Goal: Book appointment/travel/reservation

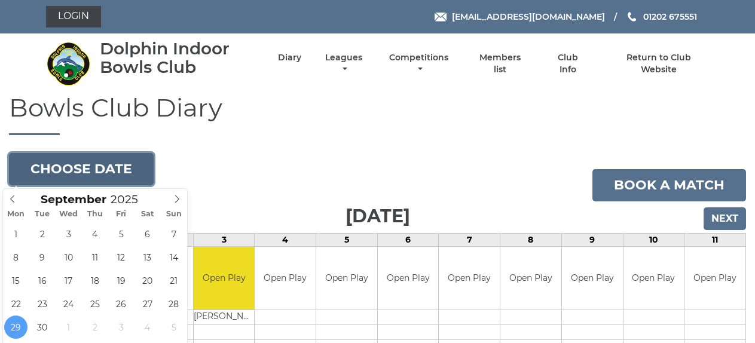
click at [112, 176] on button "Choose date" at bounding box center [81, 169] width 145 height 32
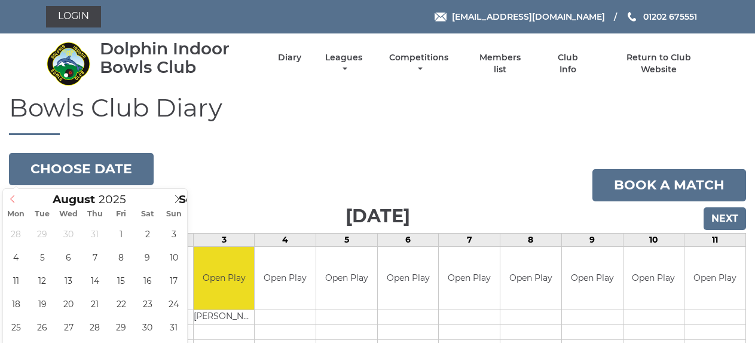
click at [16, 198] on icon at bounding box center [12, 199] width 8 height 8
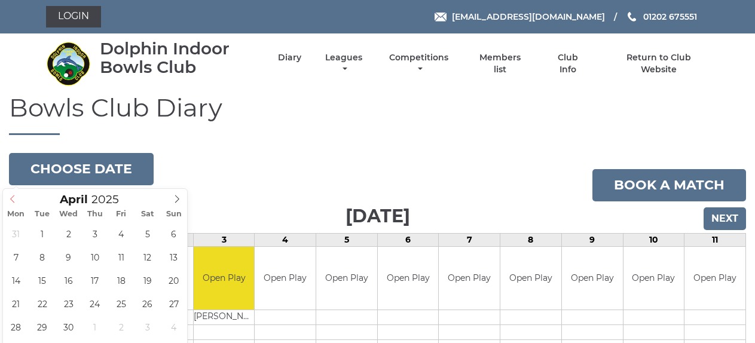
click at [16, 198] on icon at bounding box center [12, 199] width 8 height 8
type input "2024"
click at [16, 198] on icon at bounding box center [12, 199] width 8 height 8
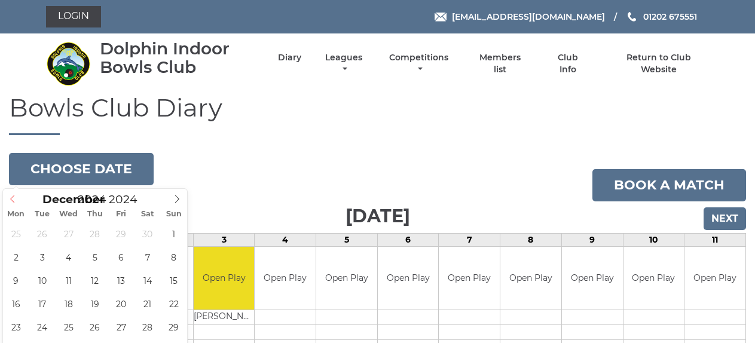
click at [16, 198] on icon at bounding box center [12, 199] width 8 height 8
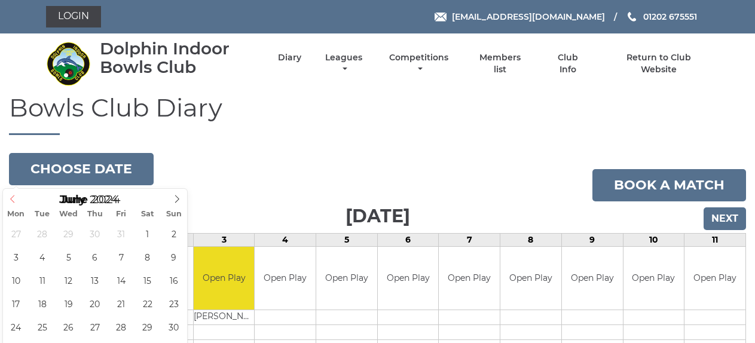
click at [16, 198] on icon at bounding box center [12, 199] width 8 height 8
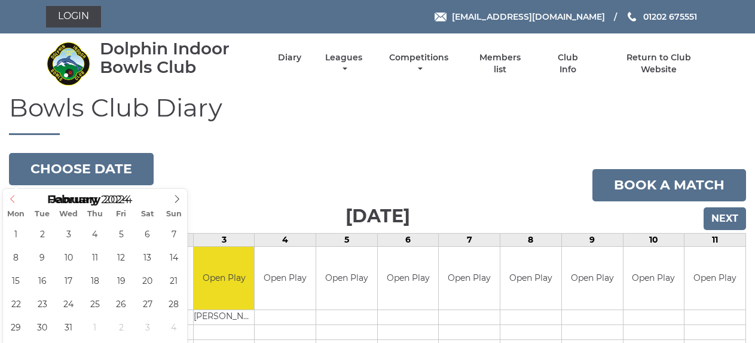
click at [16, 198] on icon at bounding box center [12, 199] width 8 height 8
type input "2023"
click at [16, 198] on icon at bounding box center [12, 199] width 8 height 8
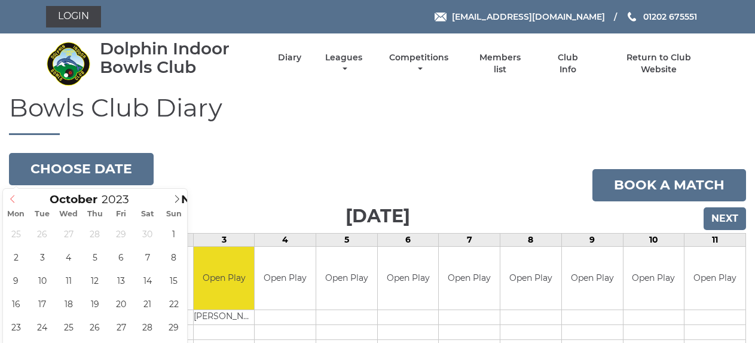
click at [16, 198] on icon at bounding box center [12, 199] width 8 height 8
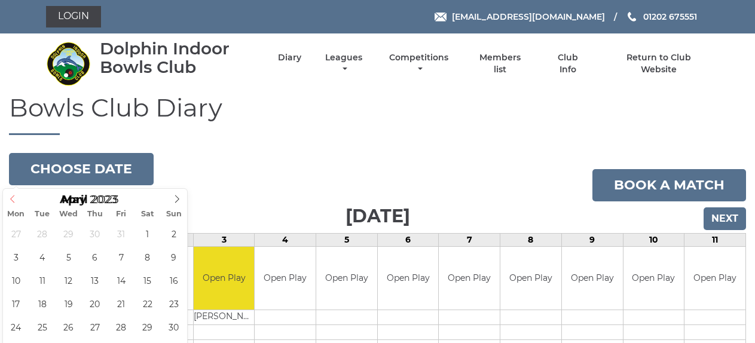
click at [16, 198] on icon at bounding box center [12, 199] width 8 height 8
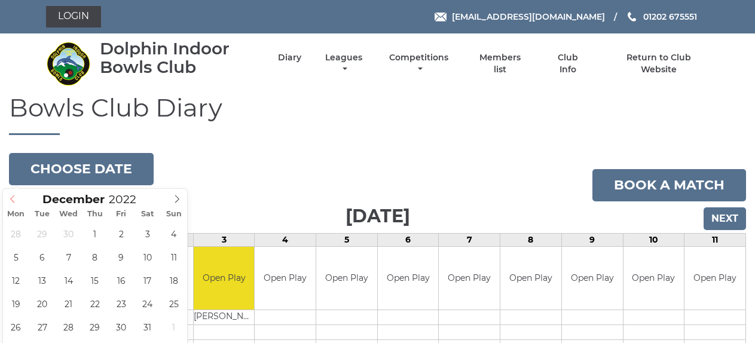
click at [16, 198] on icon at bounding box center [12, 199] width 8 height 8
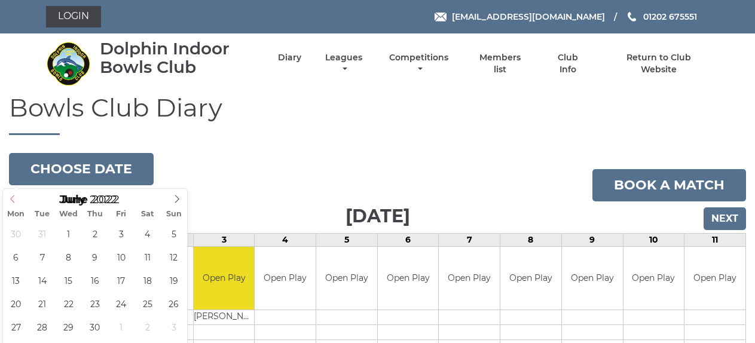
click at [16, 198] on icon at bounding box center [12, 199] width 8 height 8
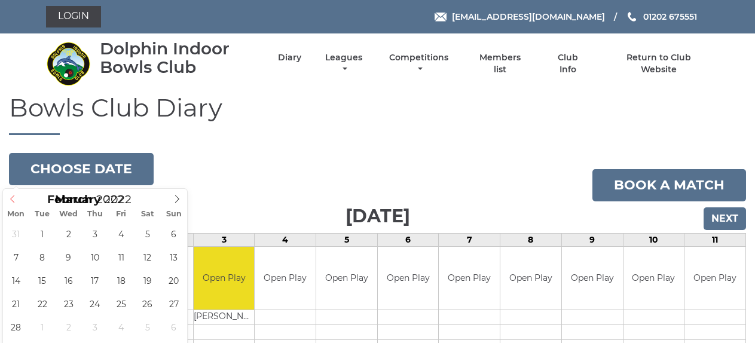
click at [16, 198] on icon at bounding box center [12, 199] width 8 height 8
type input "2021"
click at [16, 198] on icon at bounding box center [12, 199] width 8 height 8
click at [172, 200] on span at bounding box center [177, 197] width 20 height 17
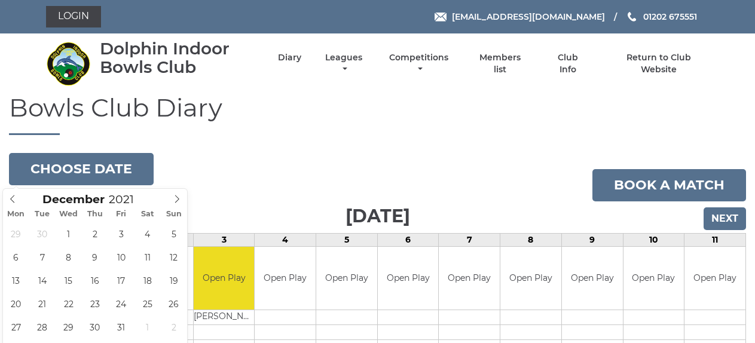
type input "2021-12-09"
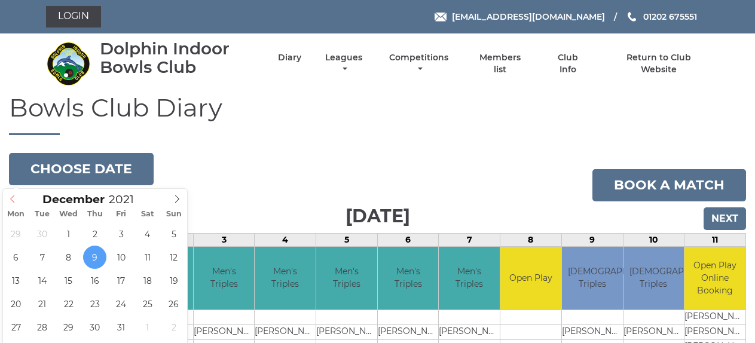
click at [16, 204] on span at bounding box center [13, 197] width 20 height 17
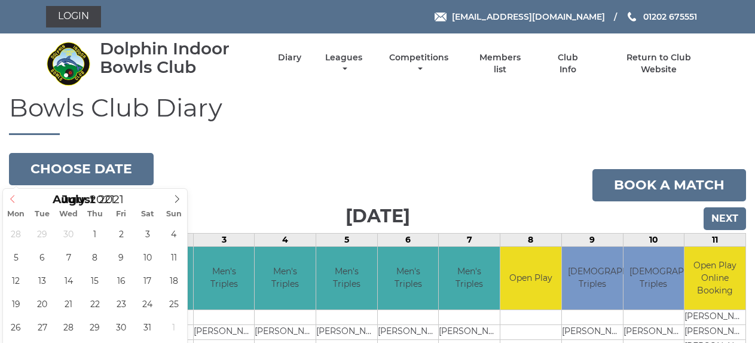
click at [16, 204] on span at bounding box center [13, 197] width 20 height 17
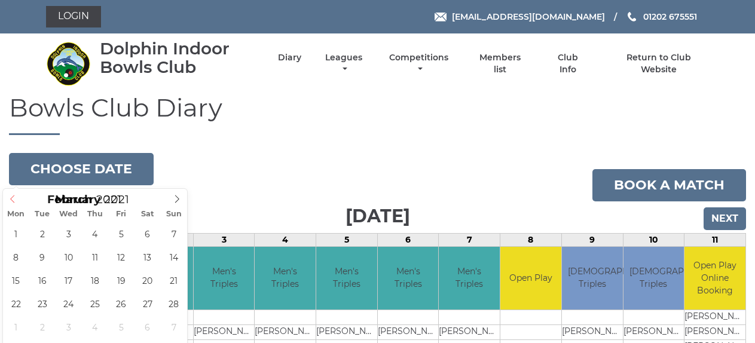
click at [16, 204] on span at bounding box center [13, 197] width 20 height 17
type input "2020"
click at [16, 204] on span at bounding box center [13, 197] width 20 height 17
click at [16, 202] on icon at bounding box center [12, 199] width 8 height 8
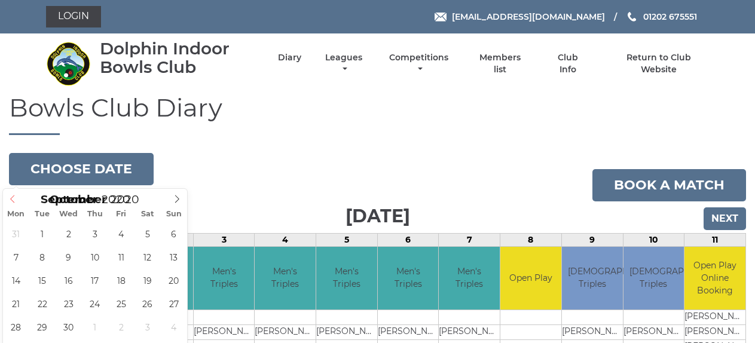
click at [16, 202] on icon at bounding box center [12, 199] width 8 height 8
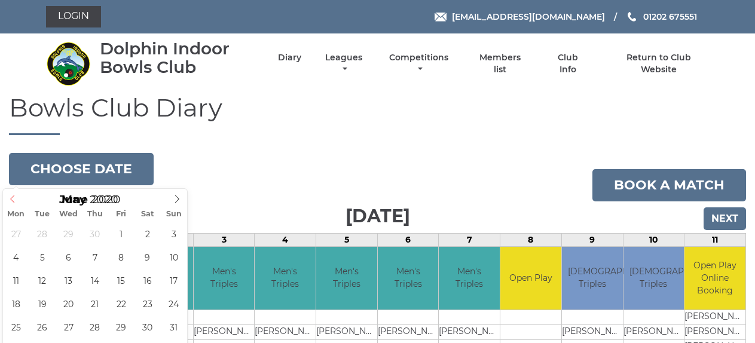
click at [16, 202] on icon at bounding box center [12, 199] width 8 height 8
type input "2019"
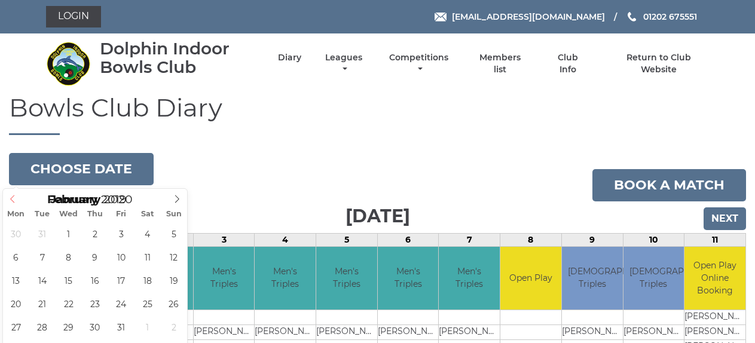
click at [16, 202] on icon at bounding box center [12, 199] width 8 height 8
click at [179, 195] on icon at bounding box center [177, 199] width 8 height 8
type input "2019-12-05"
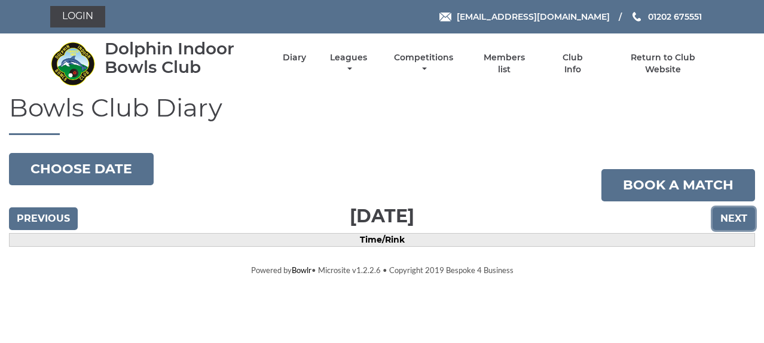
click at [729, 218] on input "Next" at bounding box center [734, 218] width 42 height 23
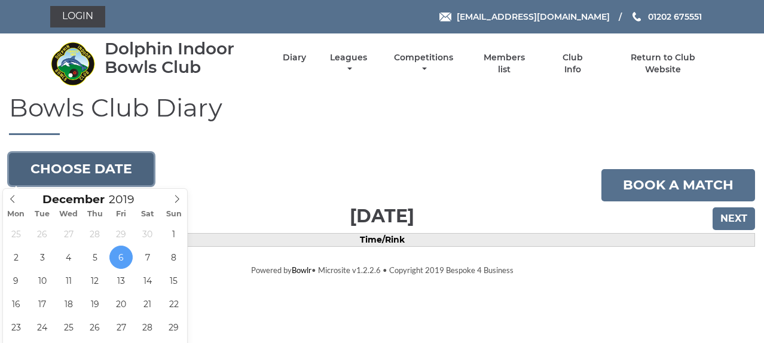
click at [129, 179] on button "Choose date" at bounding box center [81, 169] width 145 height 32
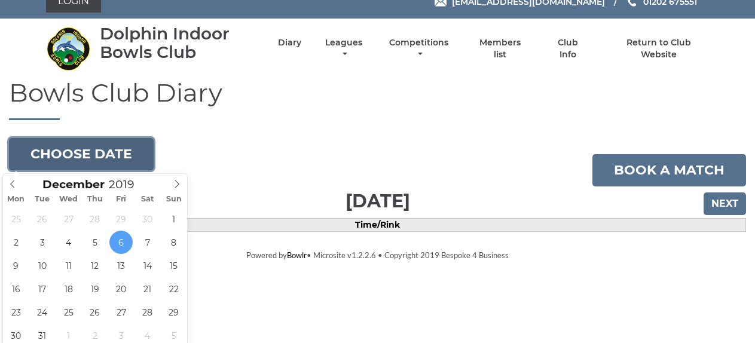
scroll to position [19, 0]
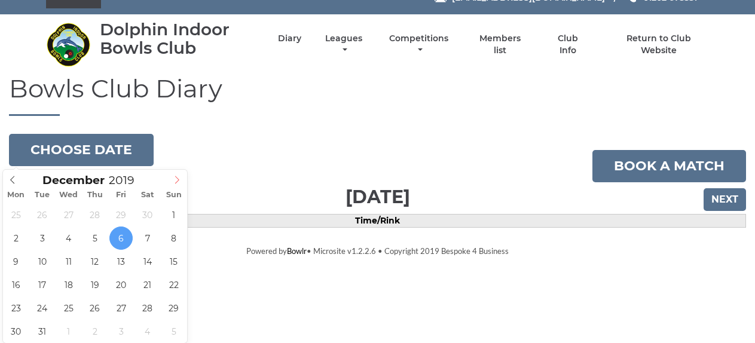
type input "2020"
click at [178, 178] on icon at bounding box center [177, 180] width 8 height 8
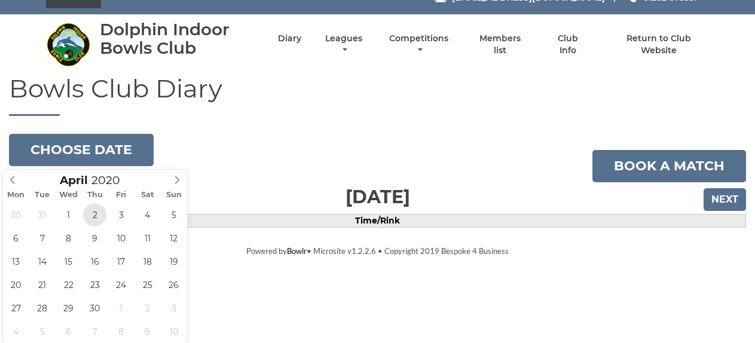
type input "2020-04-02"
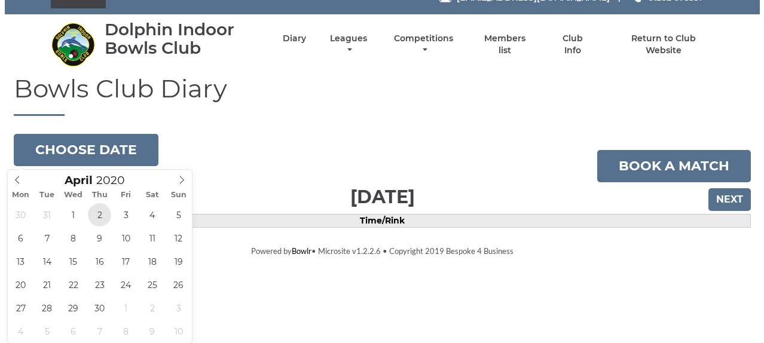
scroll to position [0, 0]
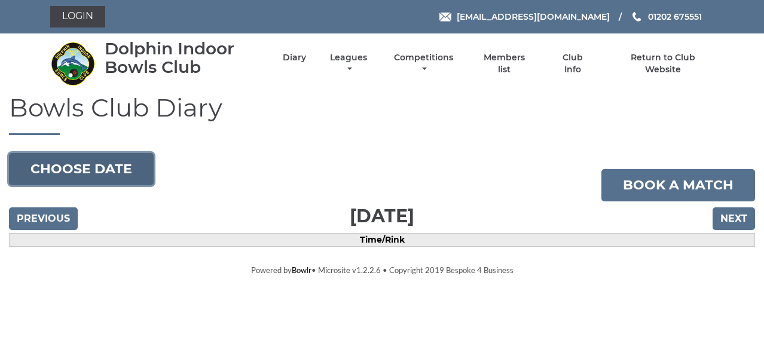
click at [123, 182] on body "Login [EMAIL_ADDRESS][DOMAIN_NAME] 01202 675551" at bounding box center [382, 138] width 764 height 277
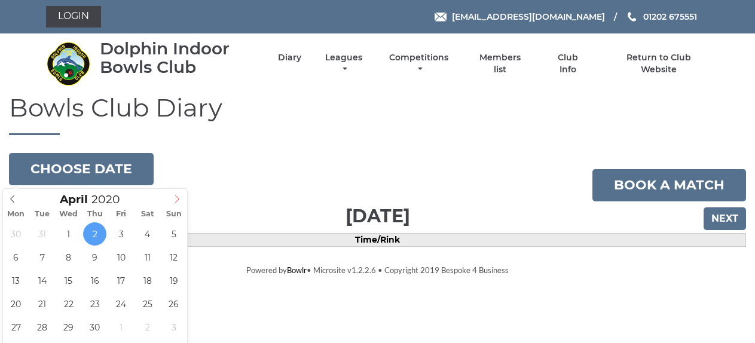
click at [182, 200] on span at bounding box center [177, 197] width 20 height 17
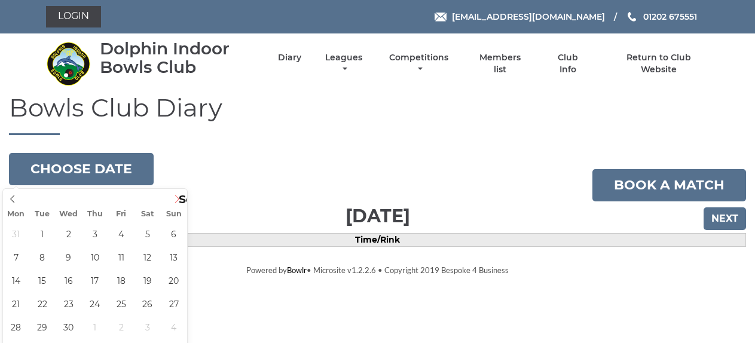
click at [182, 200] on span at bounding box center [177, 197] width 20 height 17
type input "2021"
click at [182, 200] on span at bounding box center [177, 197] width 20 height 17
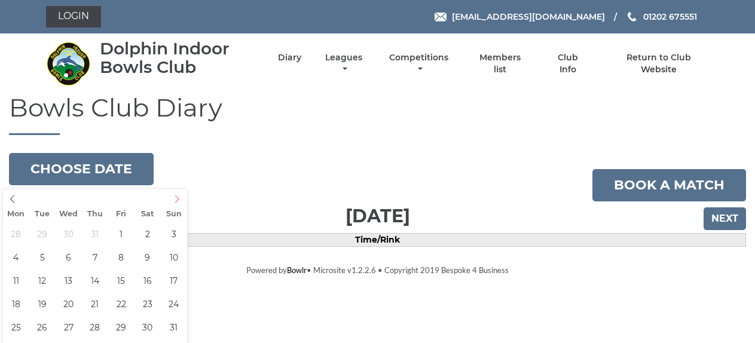
click at [182, 200] on span at bounding box center [177, 197] width 20 height 17
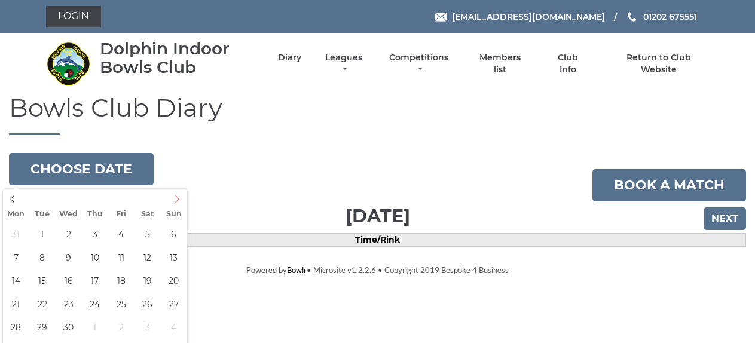
click at [182, 200] on span at bounding box center [177, 197] width 20 height 17
click at [14, 198] on icon at bounding box center [12, 199] width 8 height 8
click at [14, 199] on icon at bounding box center [12, 199] width 8 height 8
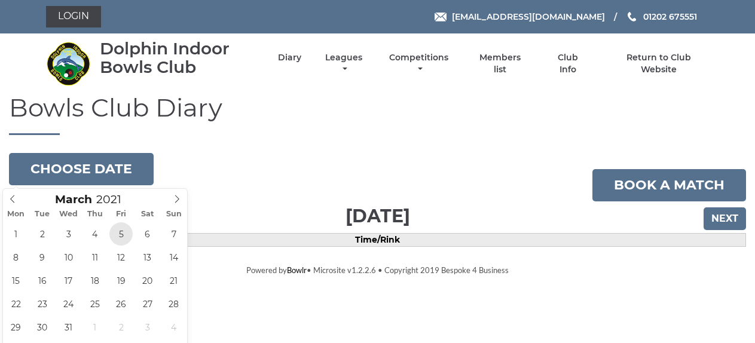
type input "2021-03-05"
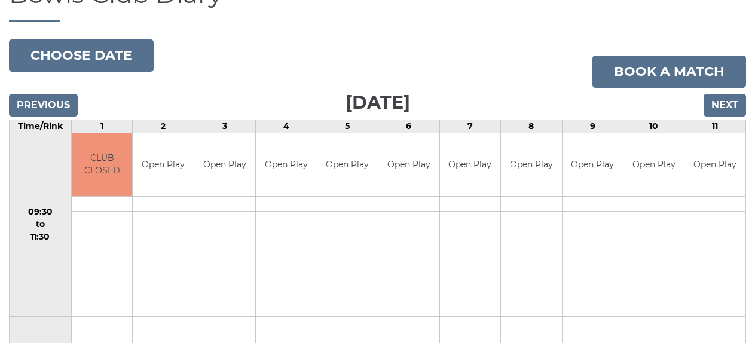
scroll to position [13, 0]
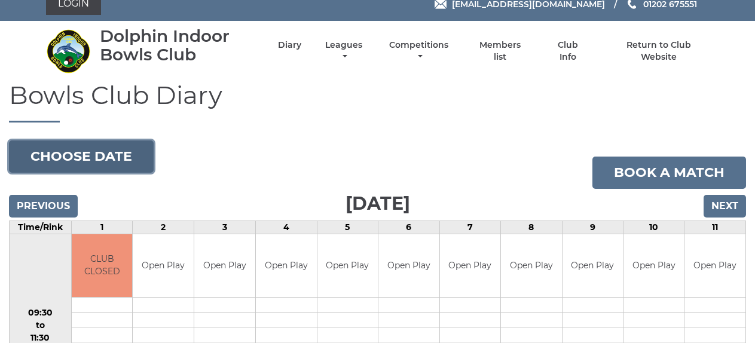
click at [78, 157] on button "Choose date" at bounding box center [81, 156] width 145 height 32
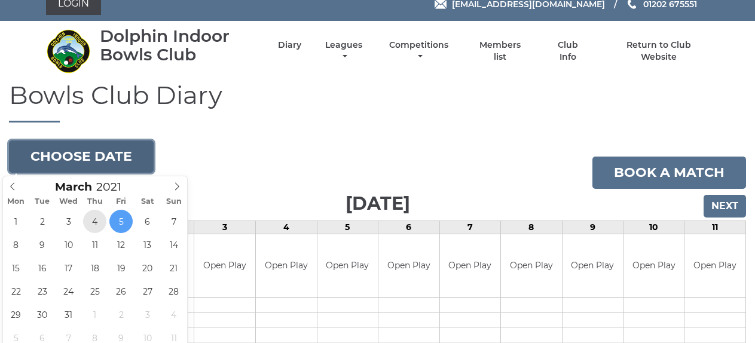
type input "[DATE]"
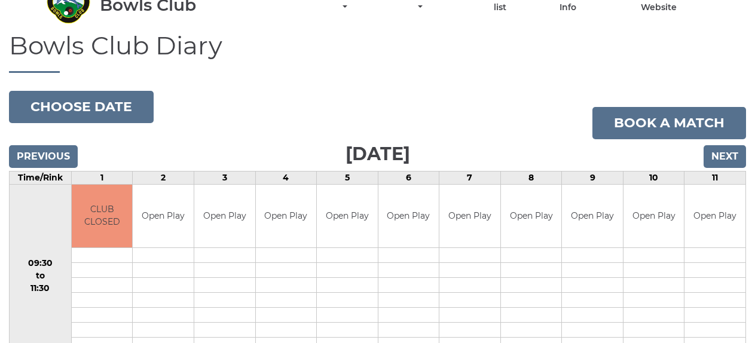
scroll to position [13, 0]
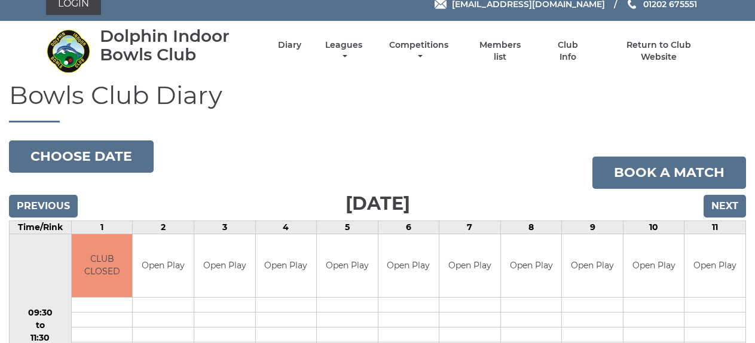
click at [123, 175] on form "[DATE] Choose date" at bounding box center [81, 159] width 145 height 38
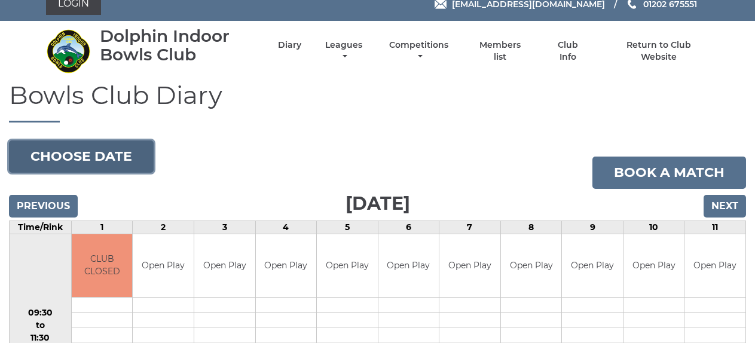
click at [124, 166] on button "Choose date" at bounding box center [81, 156] width 145 height 32
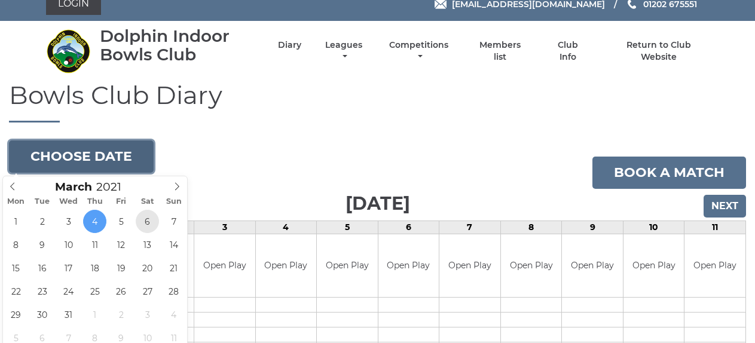
type input "[DATE]"
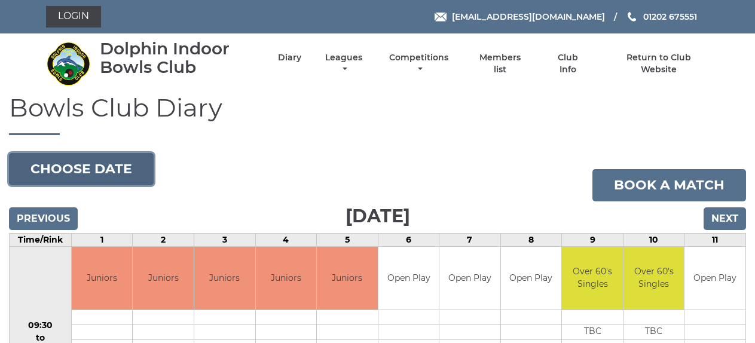
click at [106, 167] on button "Choose date" at bounding box center [81, 169] width 145 height 32
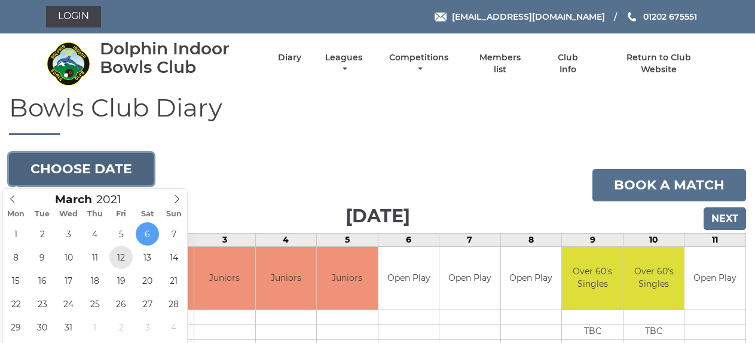
type input "[DATE]"
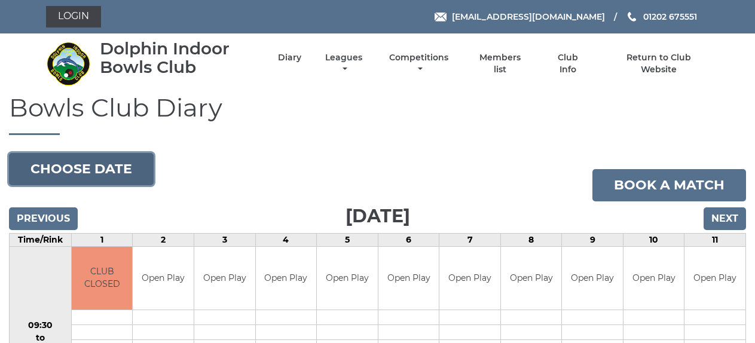
click at [102, 170] on button "Choose date" at bounding box center [81, 169] width 145 height 32
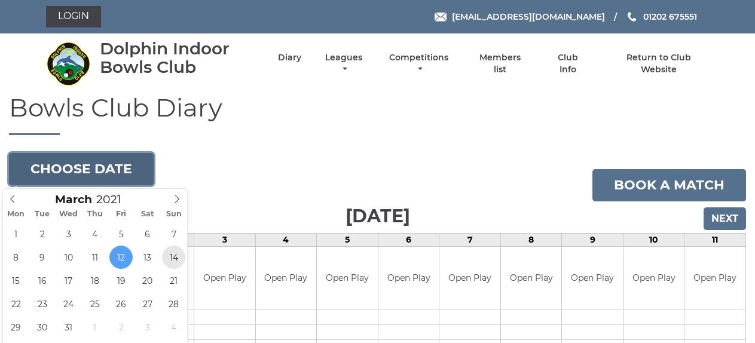
type input "[DATE]"
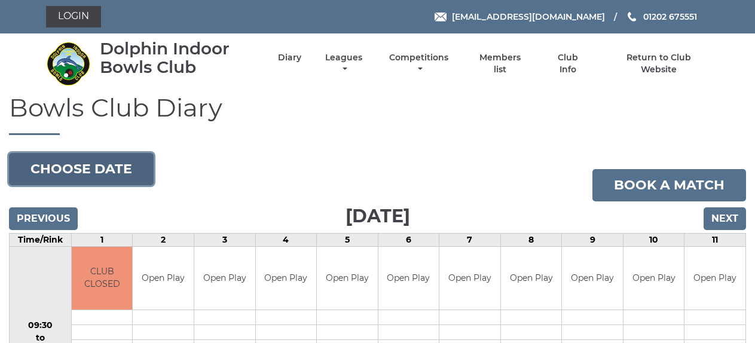
click at [118, 173] on button "Choose date" at bounding box center [81, 169] width 145 height 32
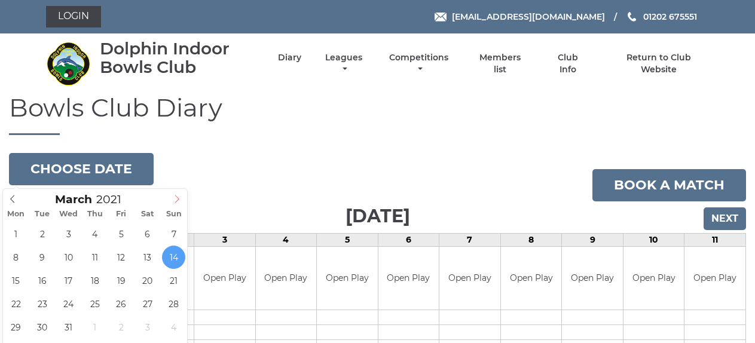
click at [173, 200] on icon at bounding box center [177, 199] width 8 height 8
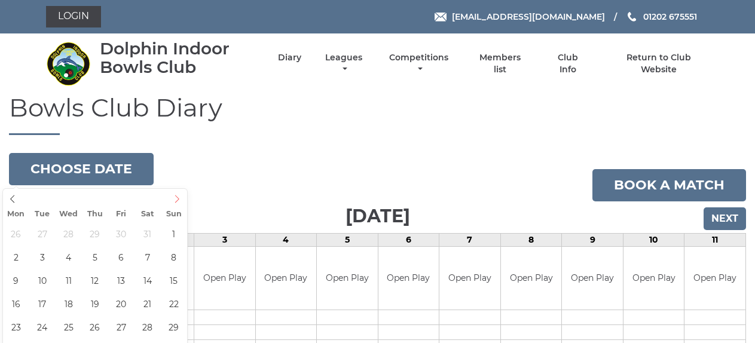
click at [173, 200] on icon at bounding box center [177, 199] width 8 height 8
type input "[DATE]"
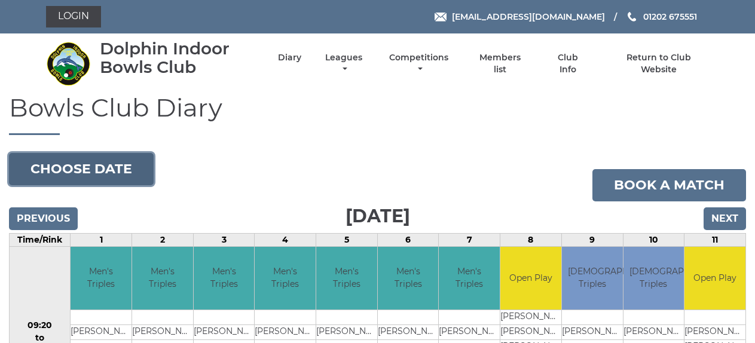
click at [136, 176] on button "Choose date" at bounding box center [81, 169] width 145 height 32
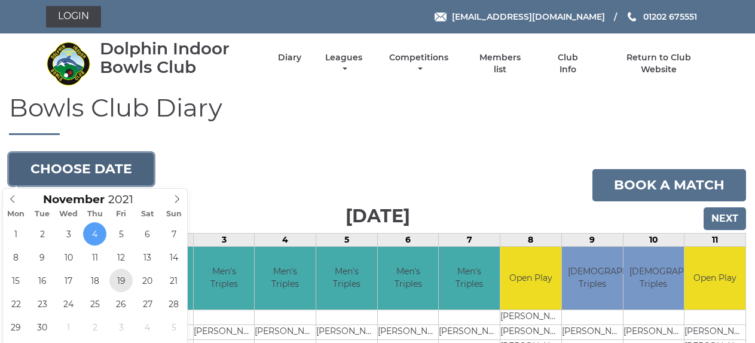
type input "[DATE]"
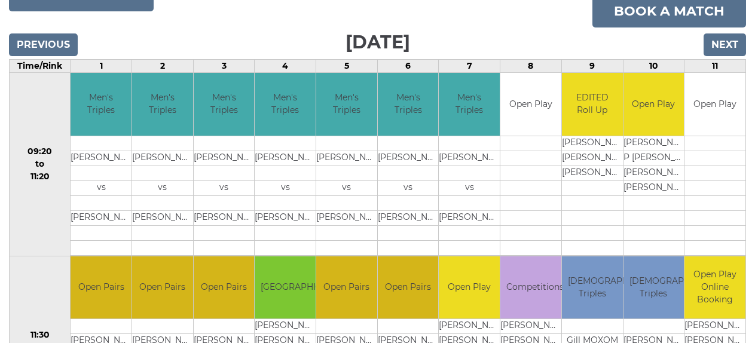
scroll to position [17, 0]
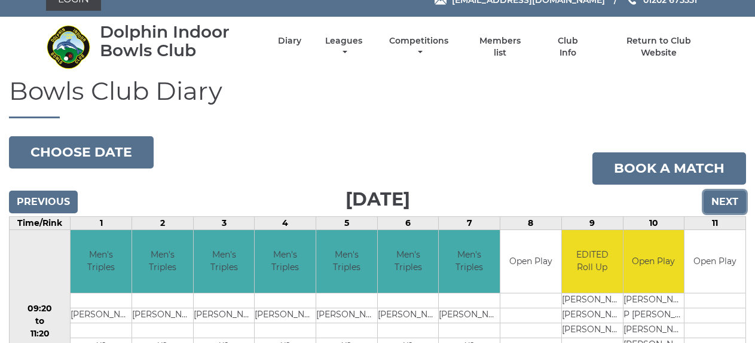
click at [729, 206] on input "Next" at bounding box center [725, 202] width 42 height 23
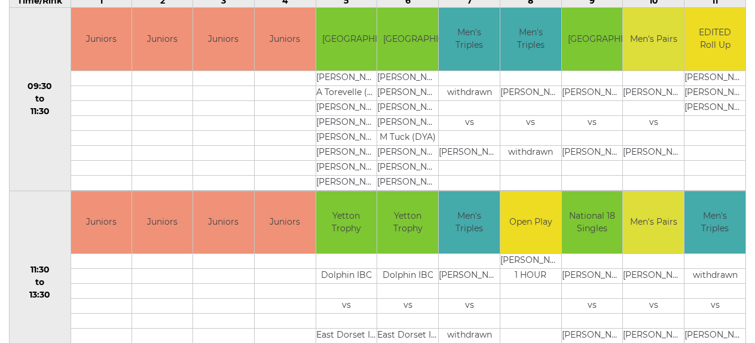
scroll to position [120, 0]
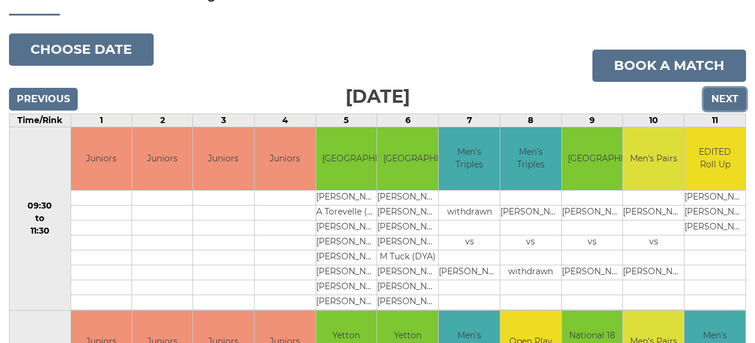
click at [727, 99] on input "Next" at bounding box center [725, 99] width 42 height 23
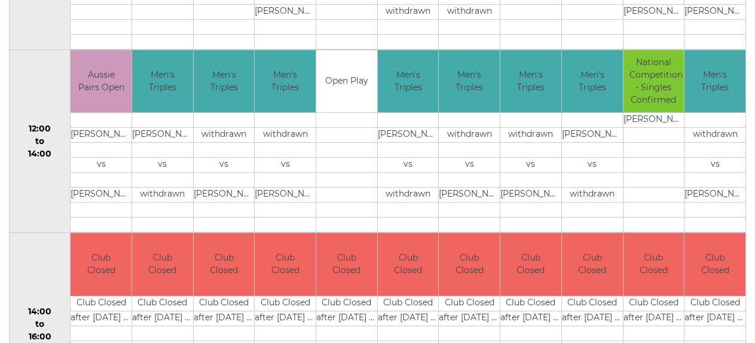
scroll to position [418, 0]
